Goal: Entertainment & Leisure: Consume media (video, audio)

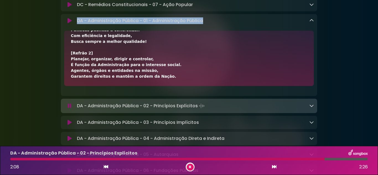
click at [190, 166] on icon at bounding box center [190, 166] width 4 height 3
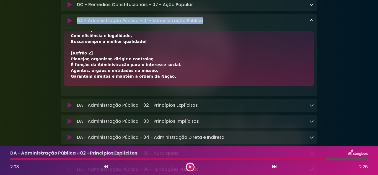
click at [192, 169] on button at bounding box center [190, 167] width 7 height 7
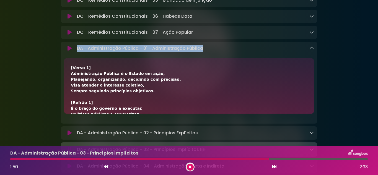
click at [69, 52] on icon at bounding box center [69, 48] width 7 height 6
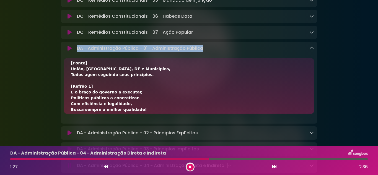
scroll to position [129, 0]
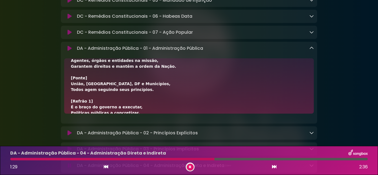
click at [222, 89] on div "[Verso 1] Administração Pública é o Estado em ação, Planejando, organizando, de…" at bounding box center [189, 49] width 236 height 226
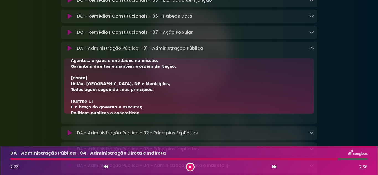
click at [69, 52] on icon at bounding box center [69, 48] width 7 height 6
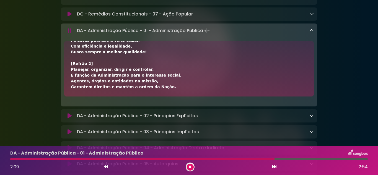
scroll to position [650, 0]
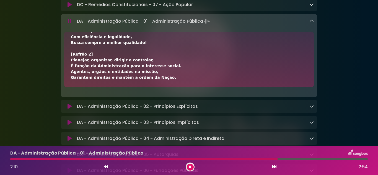
click at [309, 25] on div "DA - Administração Pública - 01 - Administração Pública Loading Track..." at bounding box center [194, 21] width 239 height 8
click at [311, 24] on link at bounding box center [311, 21] width 4 height 6
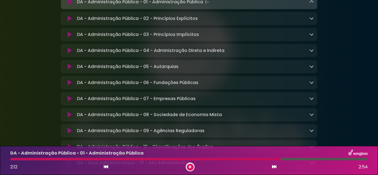
scroll to position [677, 0]
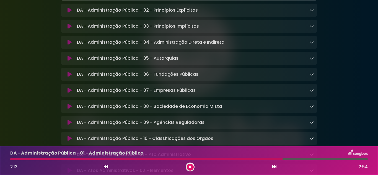
click at [309, 12] on icon at bounding box center [311, 10] width 4 height 4
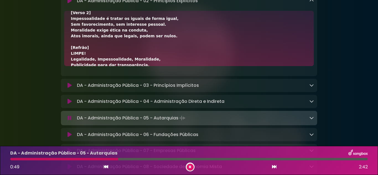
scroll to position [692, 0]
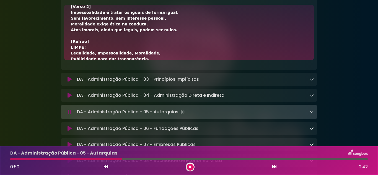
click at [189, 165] on button at bounding box center [190, 167] width 7 height 7
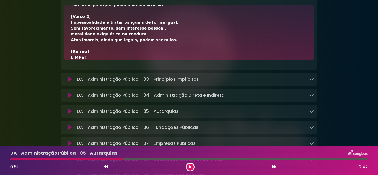
scroll to position [81, 0]
